Goal: Ask a question

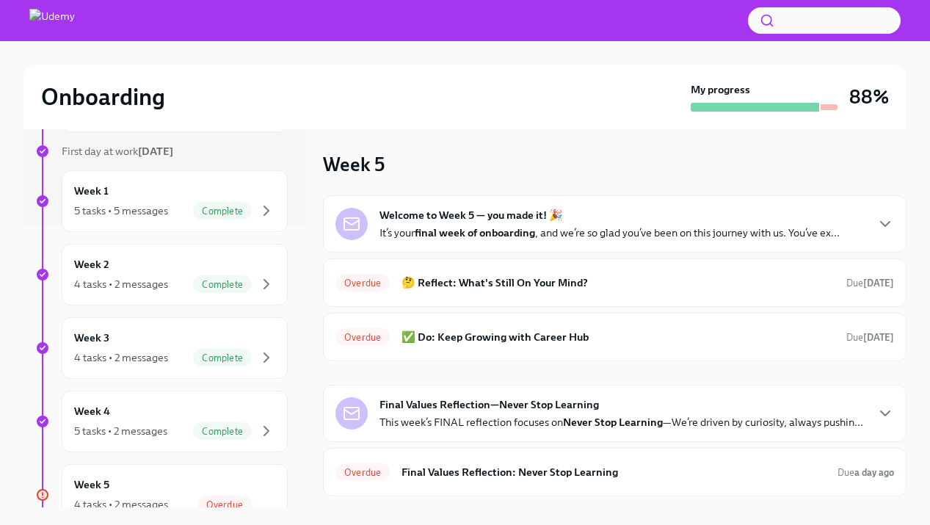
scroll to position [459, 0]
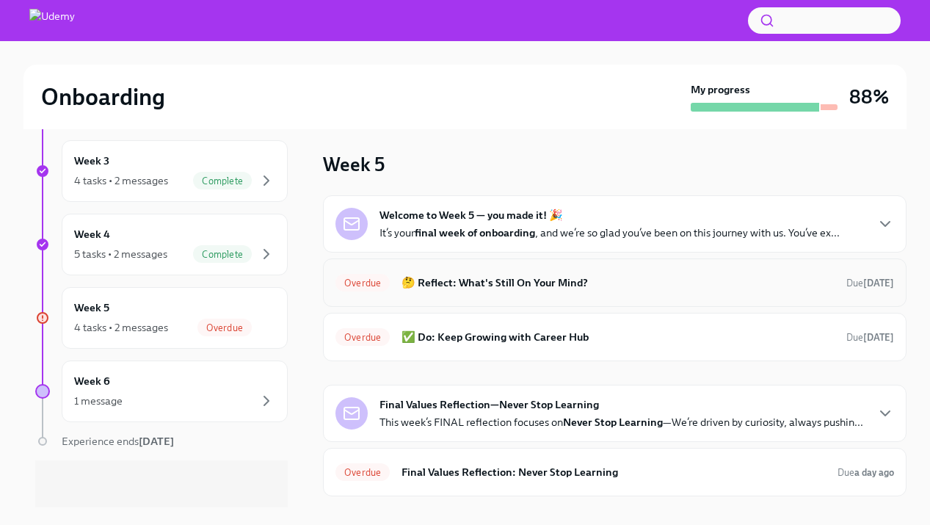
click at [582, 283] on h6 "🤔 Reflect: What's Still On Your Mind?" at bounding box center [618, 283] width 433 height 16
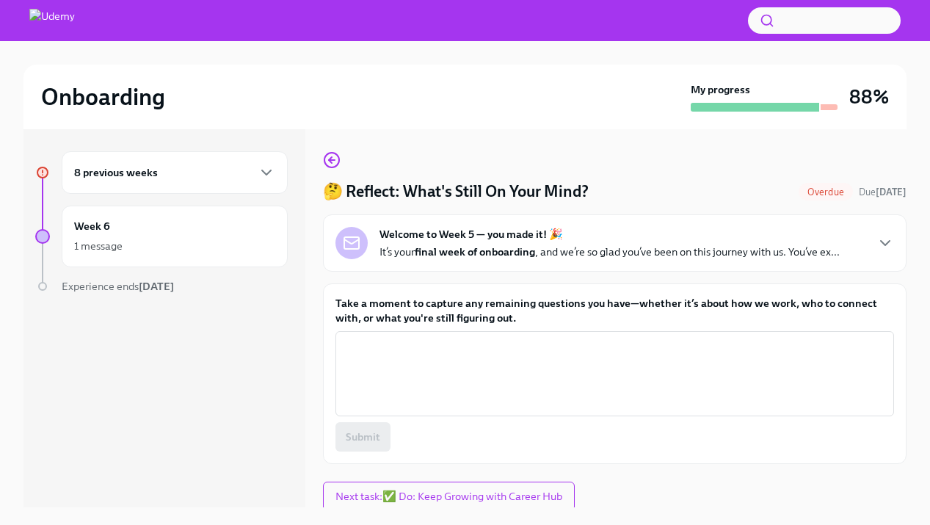
click at [573, 313] on label "Take a moment to capture any remaining questions you have—whether it’s about ho…" at bounding box center [614, 310] width 559 height 29
click at [573, 338] on textarea "Take a moment to capture any remaining questions you have—whether it’s about ho…" at bounding box center [614, 373] width 541 height 70
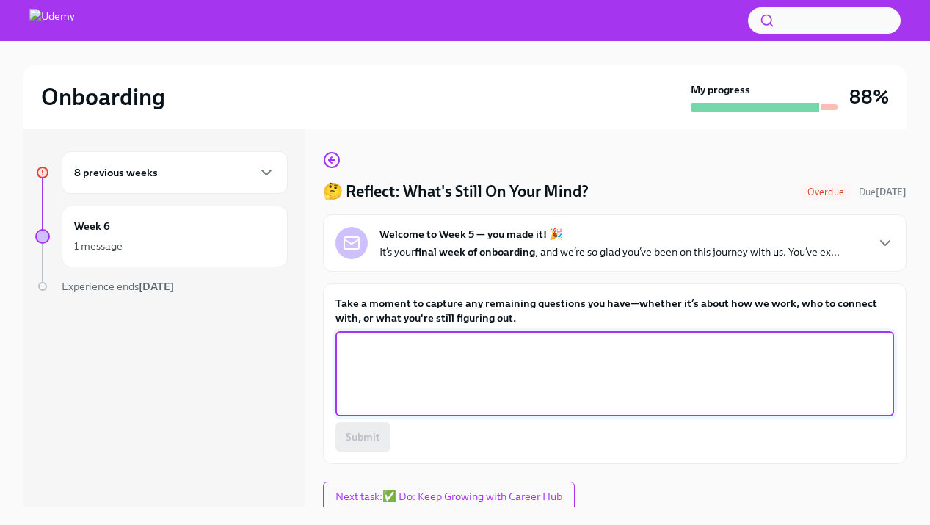
scroll to position [4, 0]
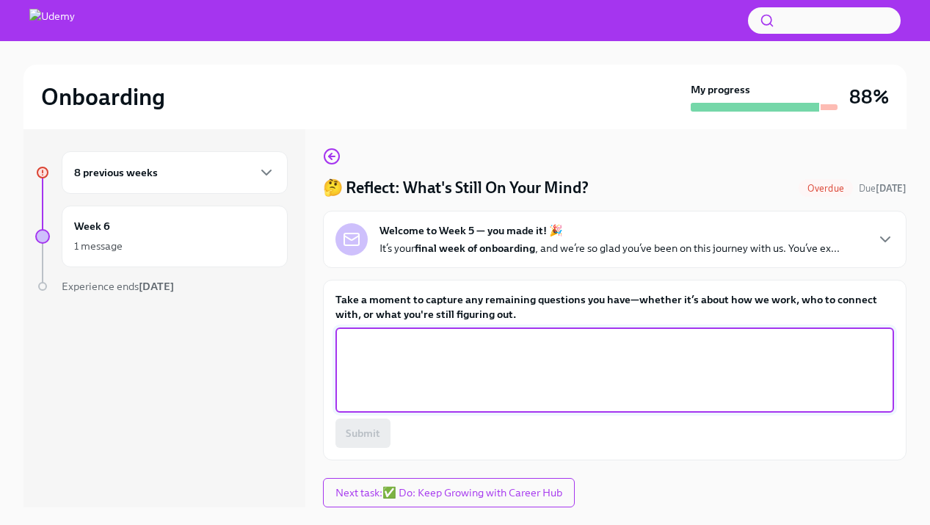
click at [620, 363] on textarea "Take a moment to capture any remaining questions you have—whether it’s about ho…" at bounding box center [614, 370] width 541 height 70
click at [662, 253] on p "It’s your final week of onboarding , and we’re so glad you’ve been on this jour…" at bounding box center [609, 248] width 460 height 15
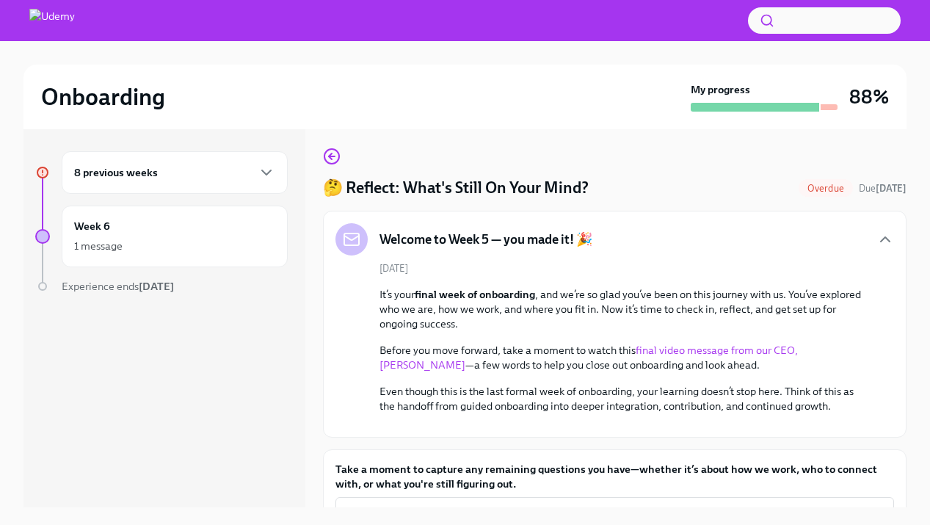
click at [655, 235] on div "Welcome to Week 5 — you made it! 🎉" at bounding box center [614, 239] width 559 height 32
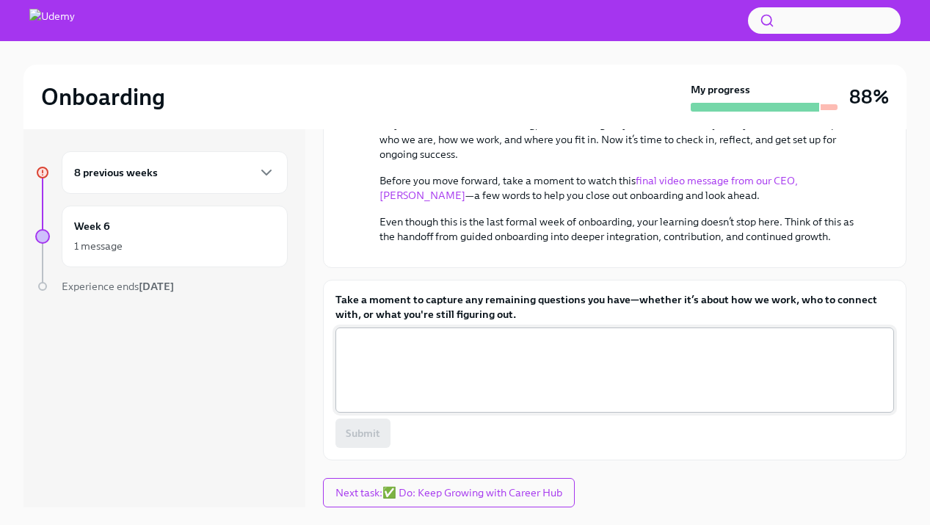
click at [668, 340] on textarea "Take a moment to capture any remaining questions you have—whether it’s about ho…" at bounding box center [614, 370] width 541 height 70
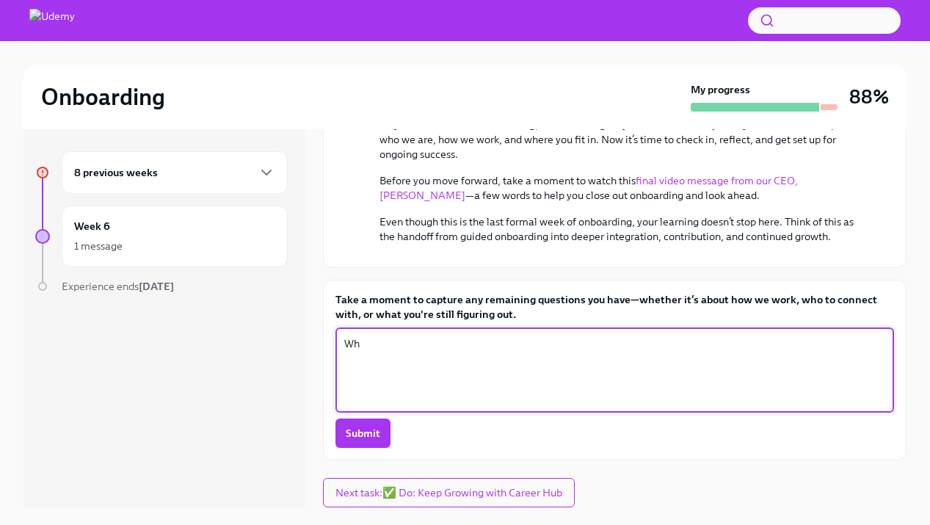
type textarea "Why"
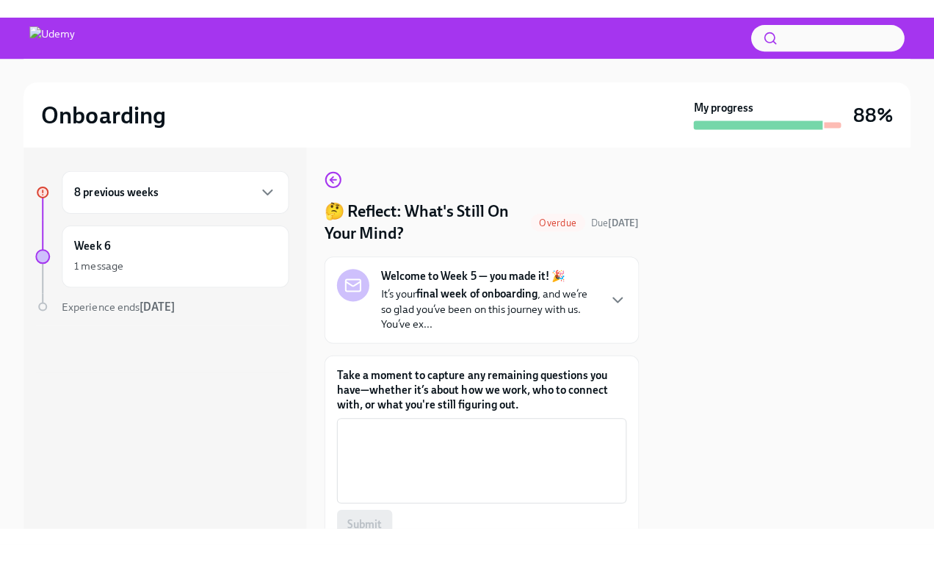
scroll to position [0, 0]
